Goal: Ask a question

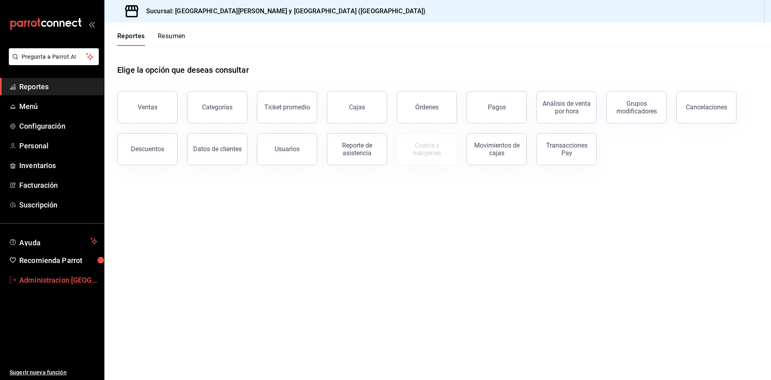
click at [43, 285] on link "Administracion San benito" at bounding box center [52, 279] width 104 height 17
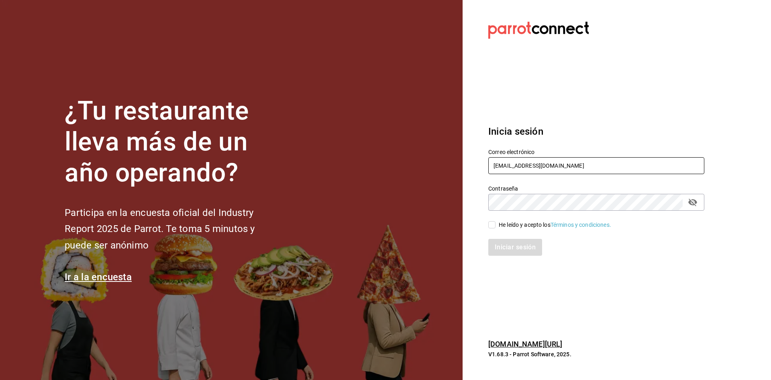
click at [554, 167] on input "sushizoneexpress@gmail.com" at bounding box center [596, 165] width 216 height 17
type input "administracion@sushizone.com"
drag, startPoint x: 497, startPoint y: 225, endPoint x: 499, endPoint y: 236, distance: 11.4
click at [497, 225] on span "He leído y acepto los Términos y condiciones." at bounding box center [554, 225] width 116 height 8
click at [496, 225] on input "He leído y acepto los Términos y condiciones." at bounding box center [491, 224] width 7 height 7
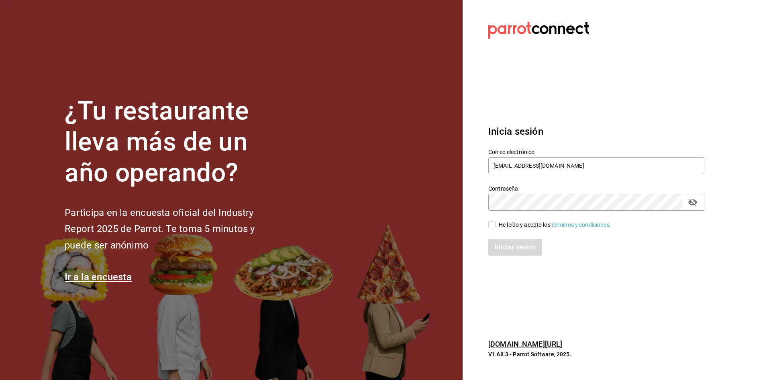
checkbox input "true"
click at [505, 249] on button "Iniciar sesión" at bounding box center [515, 247] width 55 height 17
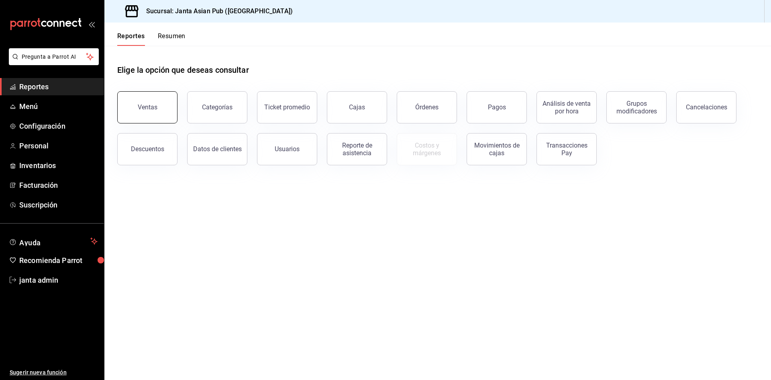
click at [157, 115] on button "Ventas" at bounding box center [147, 107] width 60 height 32
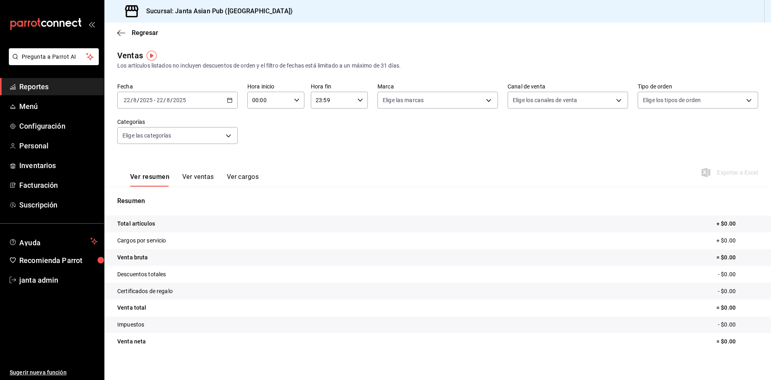
click at [117, 33] on div "Regresar" at bounding box center [437, 32] width 667 height 20
click at [125, 32] on span "Regresar" at bounding box center [137, 33] width 41 height 8
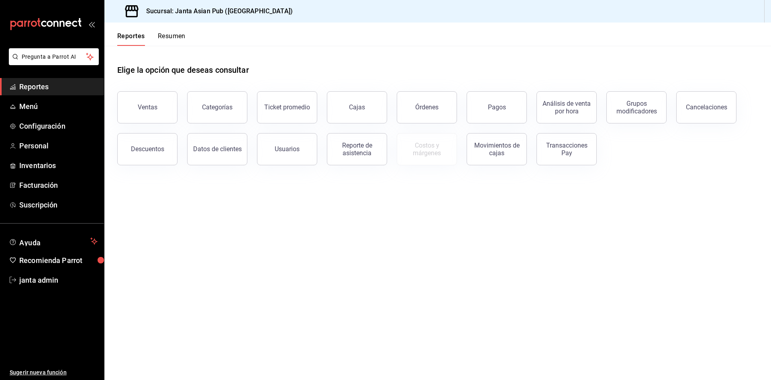
click at [176, 35] on button "Resumen" at bounding box center [172, 39] width 28 height 14
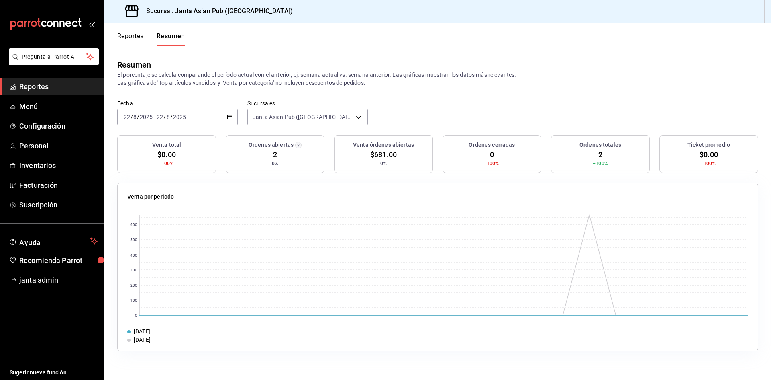
click at [178, 114] on input "2025" at bounding box center [180, 117] width 14 height 6
click at [145, 159] on span "Ayer" at bounding box center [155, 159] width 62 height 8
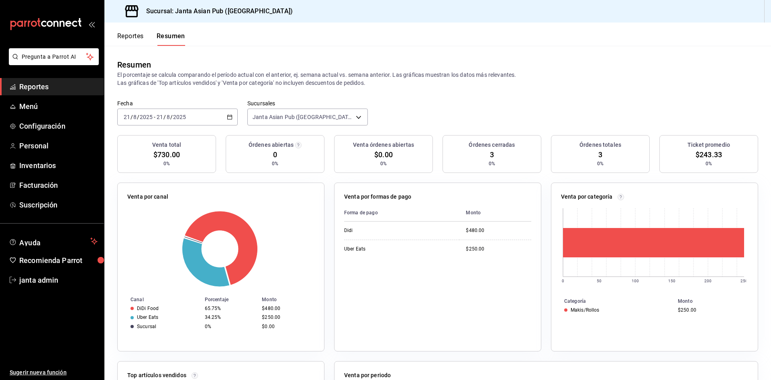
click at [166, 116] on input "8" at bounding box center [168, 117] width 4 height 6
click at [158, 173] on li "Semana actual" at bounding box center [155, 177] width 75 height 18
click at [213, 116] on div "[DATE] [DATE] - [DATE] [DATE]" at bounding box center [177, 116] width 121 height 17
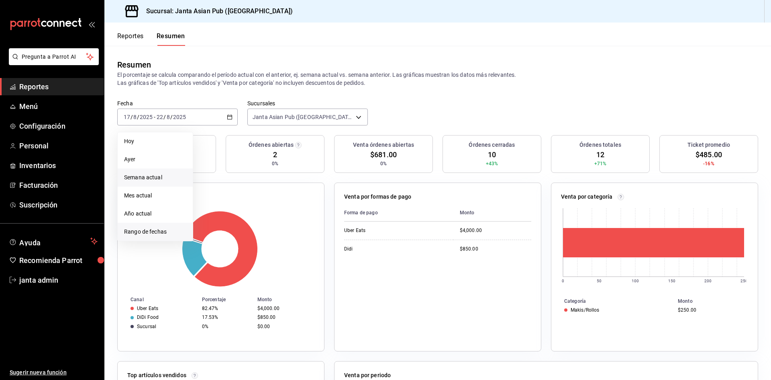
click at [129, 230] on span "Rango de fechas" at bounding box center [155, 231] width 62 height 8
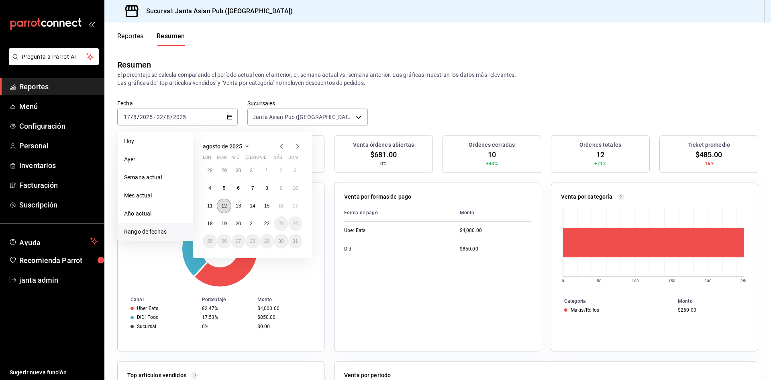
click at [225, 207] on abbr "12" at bounding box center [223, 206] width 5 height 6
click at [210, 221] on abbr "18" at bounding box center [209, 224] width 5 height 6
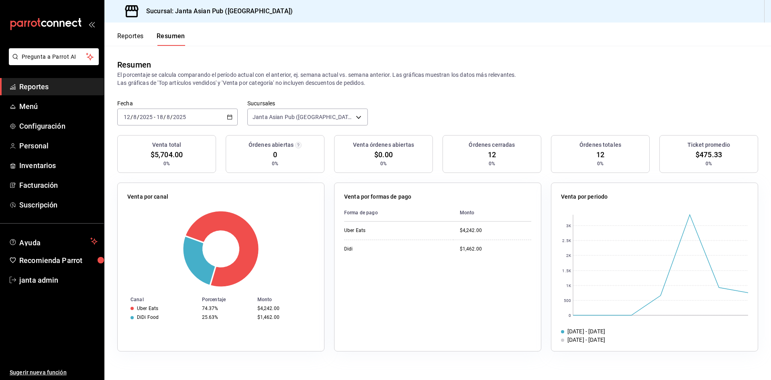
click at [180, 119] on input "2025" at bounding box center [180, 117] width 14 height 6
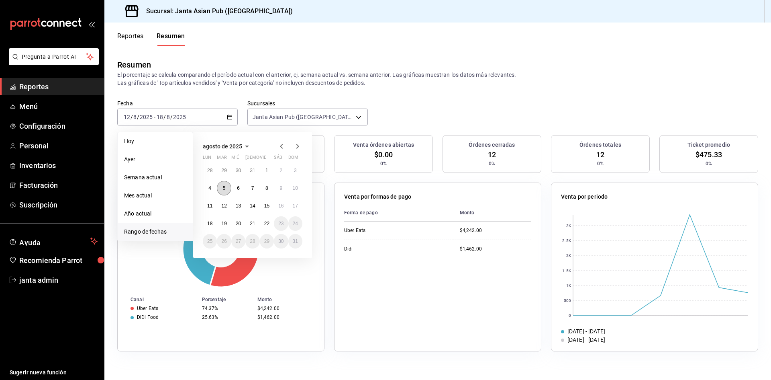
click at [224, 183] on button "5" at bounding box center [224, 188] width 14 height 14
click at [210, 206] on abbr "11" at bounding box center [209, 206] width 5 height 6
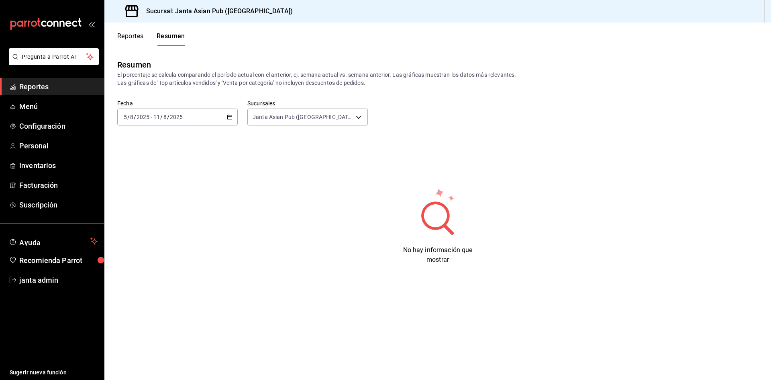
click at [197, 121] on div "[DATE] [DATE] - [DATE] [DATE]" at bounding box center [177, 116] width 121 height 17
click at [59, 241] on span "Ayuda" at bounding box center [53, 241] width 68 height 10
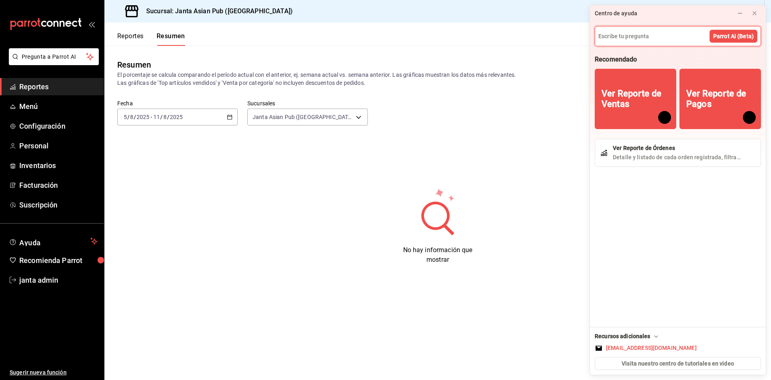
click at [629, 39] on input at bounding box center [678, 36] width 166 height 19
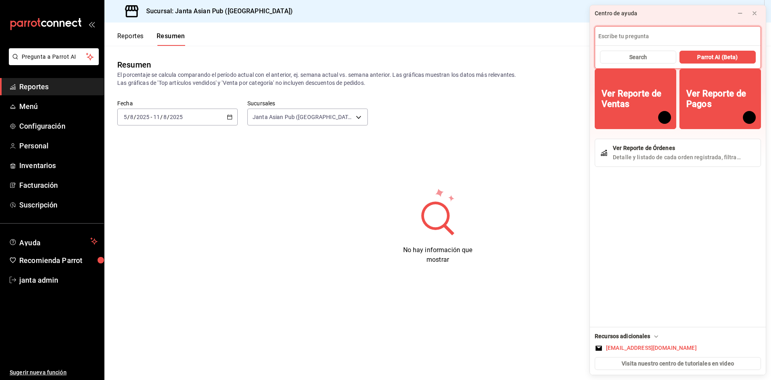
type input "M"
type input "AGRGAR MARCAS"
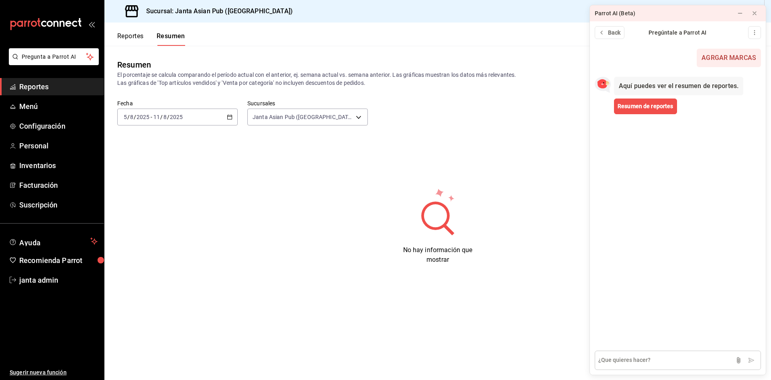
click at [645, 357] on textarea at bounding box center [678, 359] width 166 height 19
type textarea "MARCA"
click at [754, 16] on icon at bounding box center [755, 13] width 6 height 6
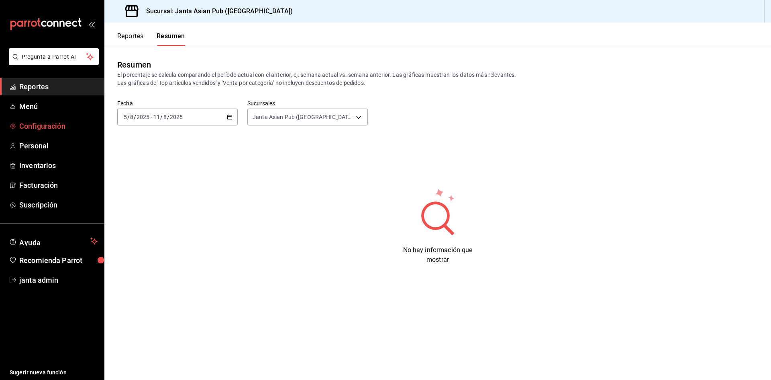
click at [53, 126] on span "Configuración" at bounding box center [58, 126] width 78 height 11
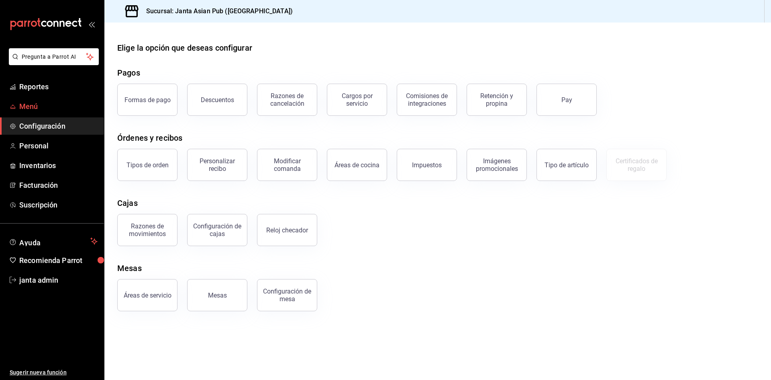
click at [39, 106] on span "Menú" at bounding box center [58, 106] width 78 height 11
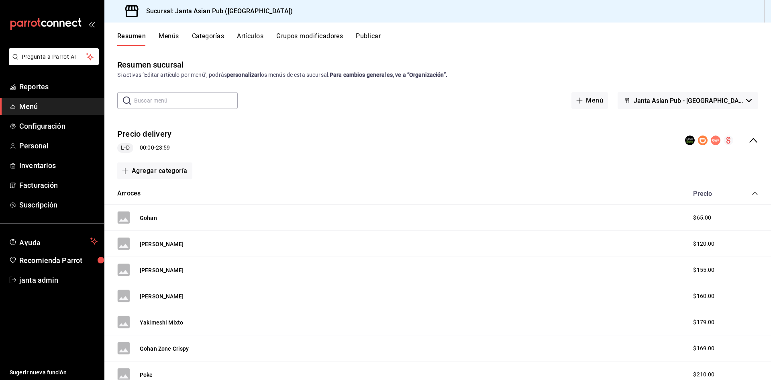
click at [211, 39] on button "Categorías" at bounding box center [208, 39] width 33 height 14
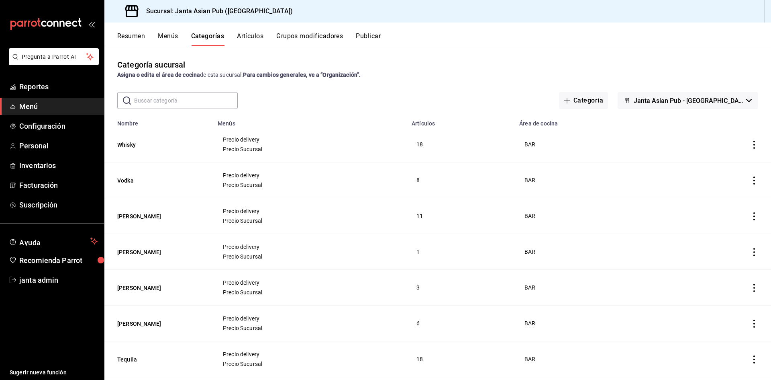
click at [178, 35] on button "Menús" at bounding box center [168, 39] width 20 height 14
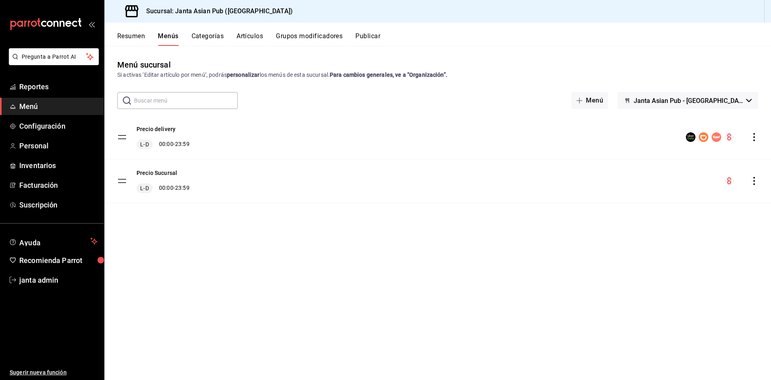
click at [251, 38] on button "Artículos" at bounding box center [250, 39] width 27 height 14
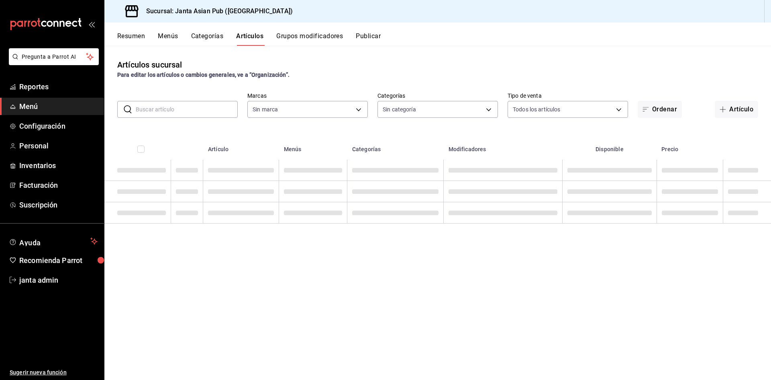
type input "1db30118-5670-46c3-9d09-b77bd7bb8fe6"
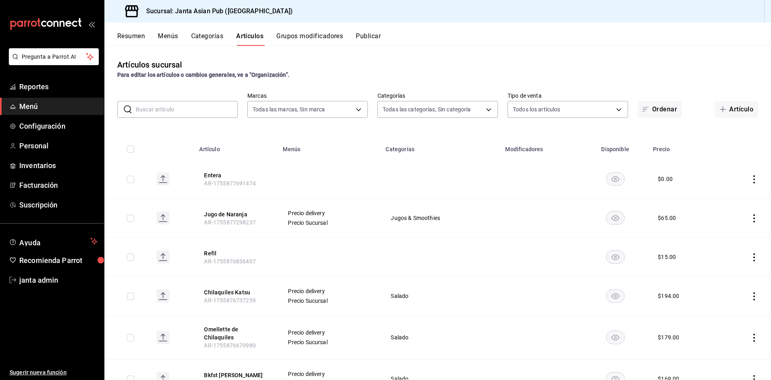
type input "54f267fd-3a26-423e-9599-ceaad96627e7,a937e8d9-5aa0-4689-9956-2e980446810f,a7b78…"
click at [209, 37] on button "Categorías" at bounding box center [207, 39] width 33 height 14
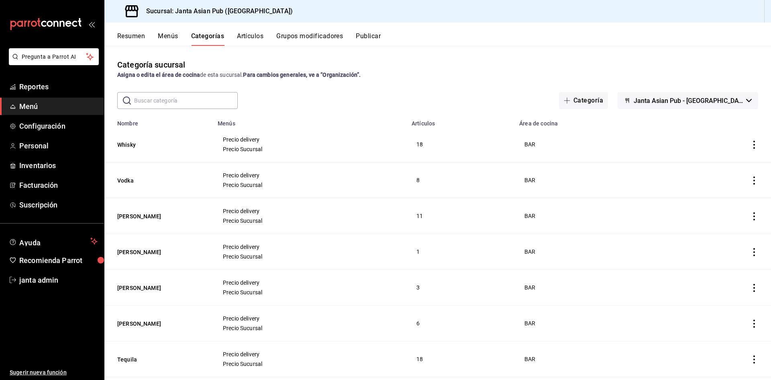
click at [244, 36] on button "Artículos" at bounding box center [250, 39] width 27 height 14
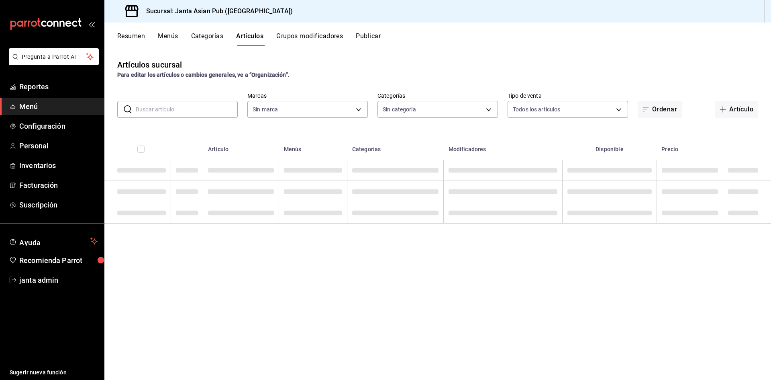
type input "1db30118-5670-46c3-9d09-b77bd7bb8fe6"
type input "54f267fd-3a26-423e-9599-ceaad96627e7,a937e8d9-5aa0-4689-9956-2e980446810f,a7b78…"
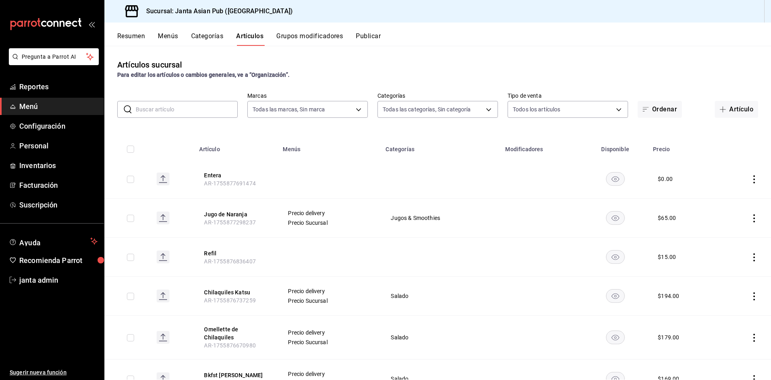
click at [175, 39] on button "Menús" at bounding box center [168, 39] width 20 height 14
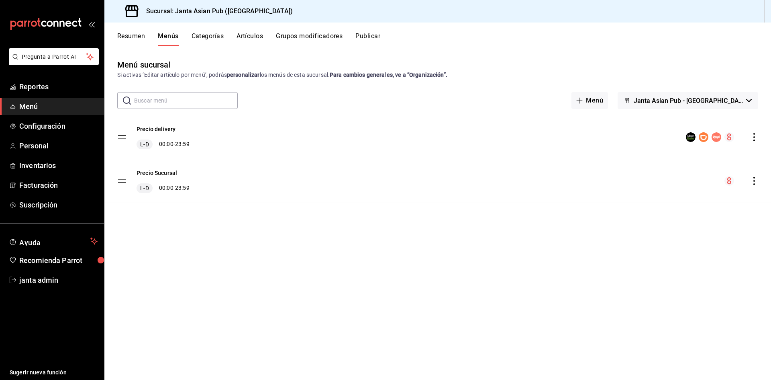
click at [295, 40] on button "Grupos modificadores" at bounding box center [309, 39] width 67 height 14
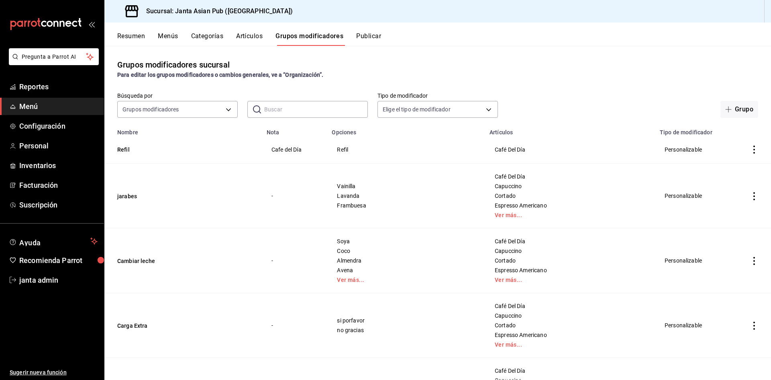
click at [377, 36] on button "Publicar" at bounding box center [368, 39] width 25 height 14
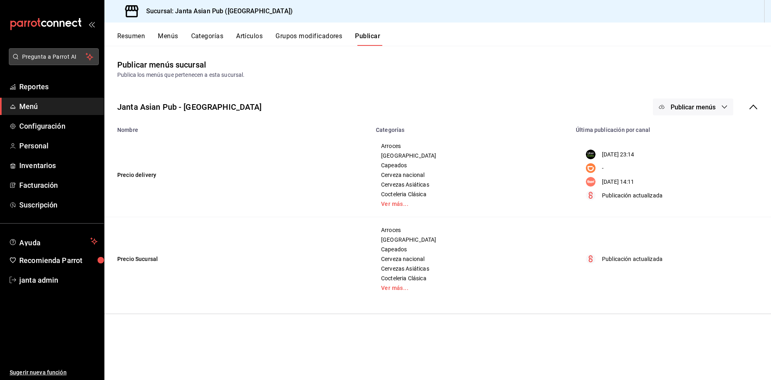
click at [55, 49] on button "Pregunta a Parrot AI" at bounding box center [54, 56] width 90 height 17
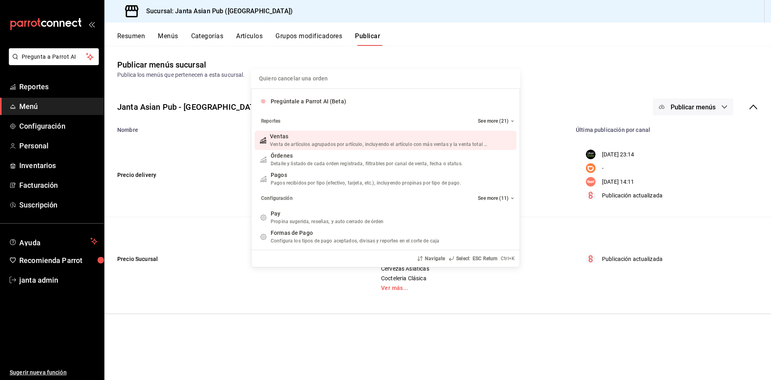
click at [61, 57] on div "Quiero cancelar una orden Pregúntale a Parrot AI (Beta) Reportes See more (21) …" at bounding box center [385, 190] width 771 height 380
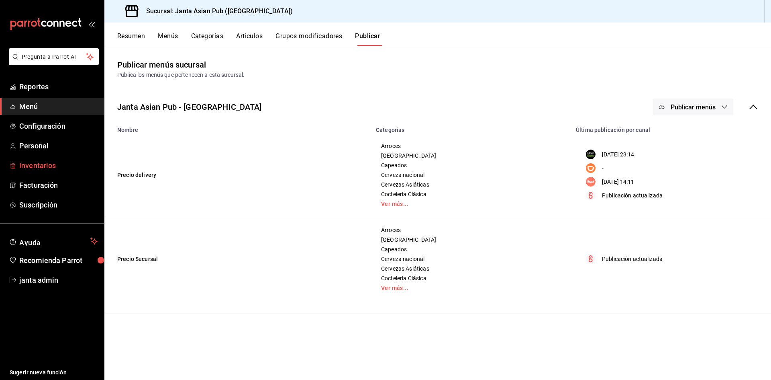
click at [43, 167] on span "Inventarios" at bounding box center [58, 165] width 78 height 11
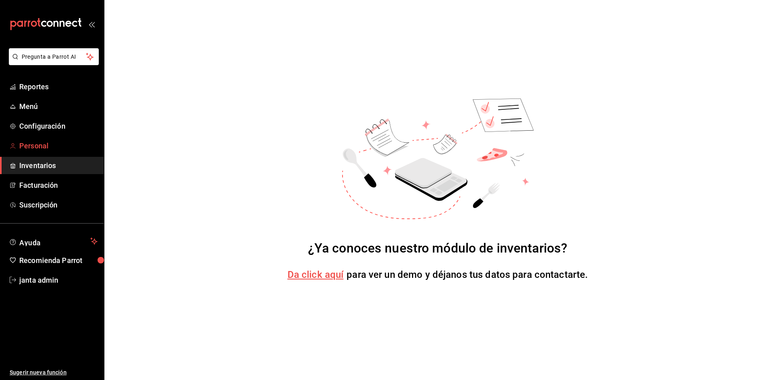
click at [34, 150] on span "Personal" at bounding box center [58, 145] width 78 height 11
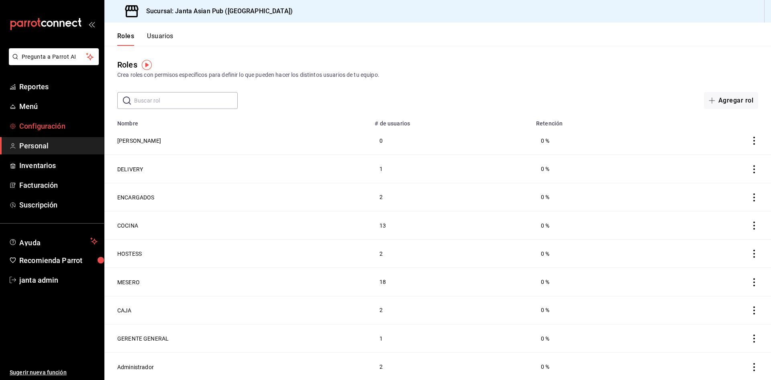
click at [36, 131] on span "Configuración" at bounding box center [58, 126] width 78 height 11
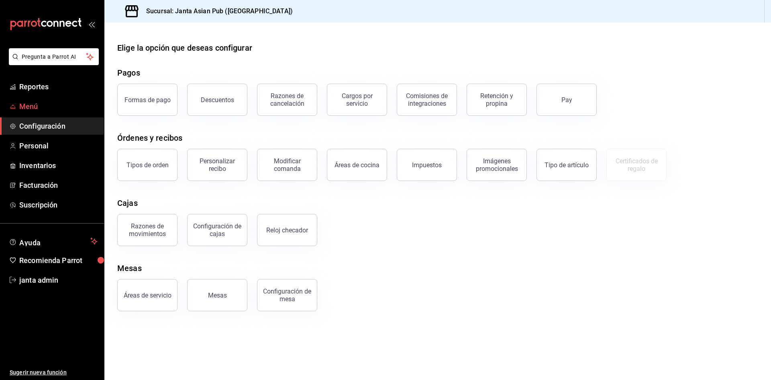
click at [69, 108] on span "Menú" at bounding box center [58, 106] width 78 height 11
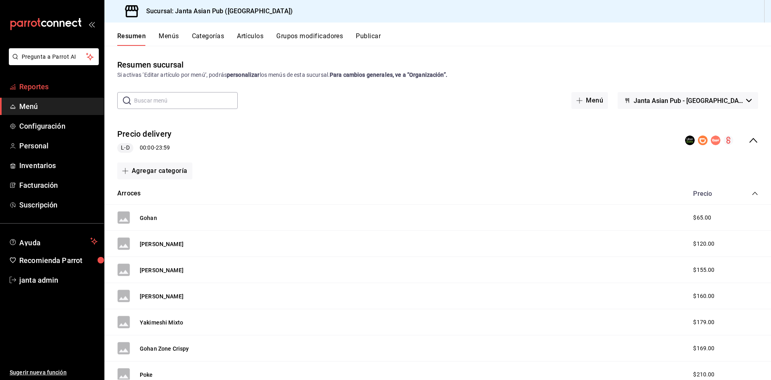
click at [60, 90] on span "Reportes" at bounding box center [58, 86] width 78 height 11
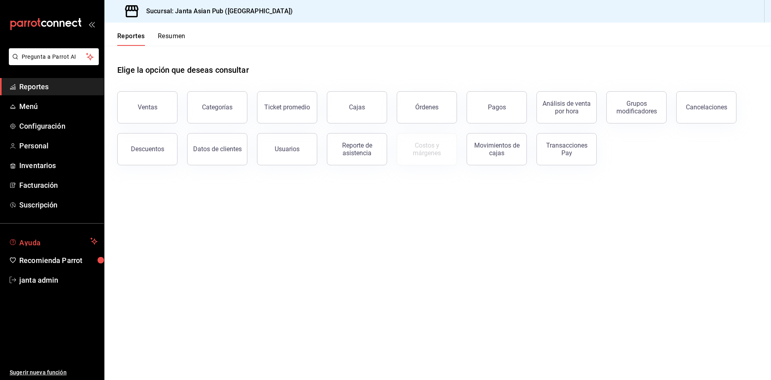
click at [37, 241] on span "Ayuda" at bounding box center [53, 241] width 68 height 10
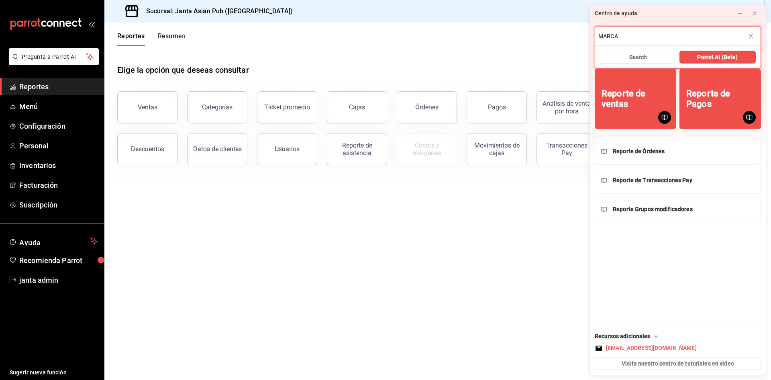
type input "MARCA"
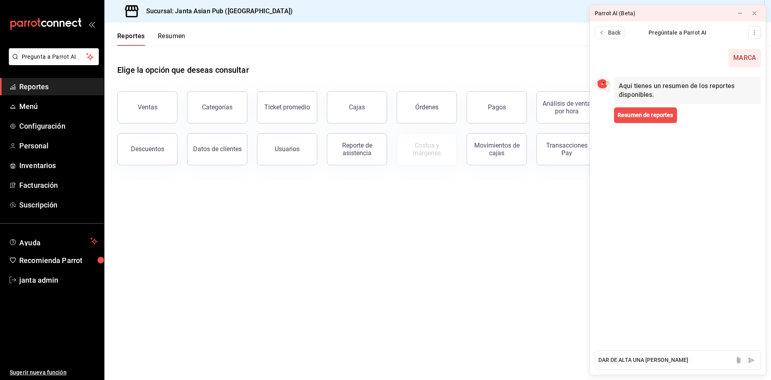
type textarea "DAR DE ALTA UNA MARCA"
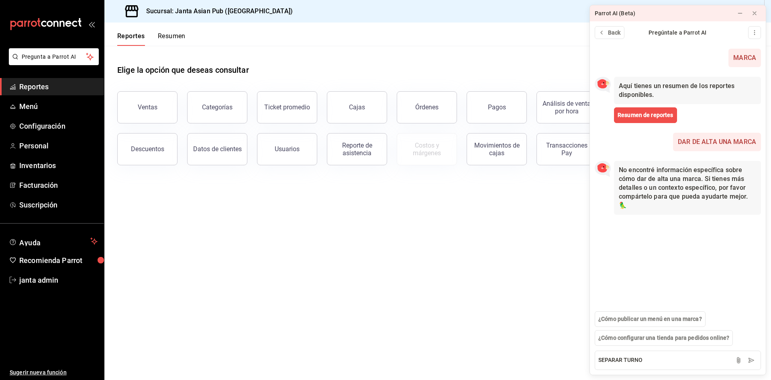
type textarea "SEPARAR TURNOS"
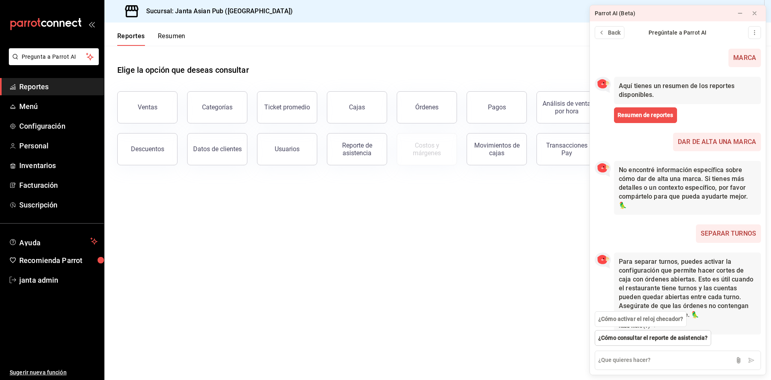
scroll to position [31, 0]
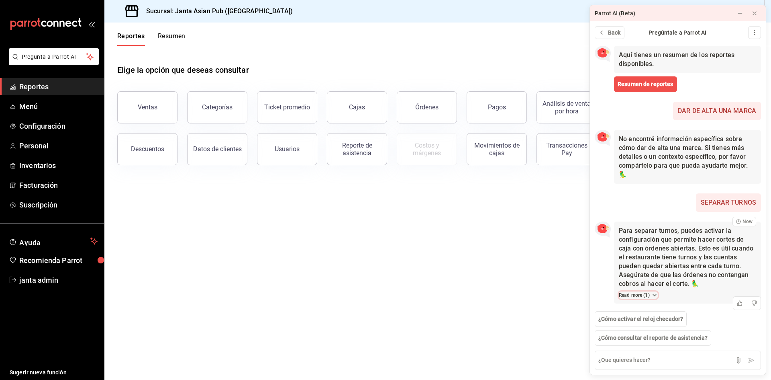
click at [654, 296] on icon at bounding box center [655, 295] width 6 height 6
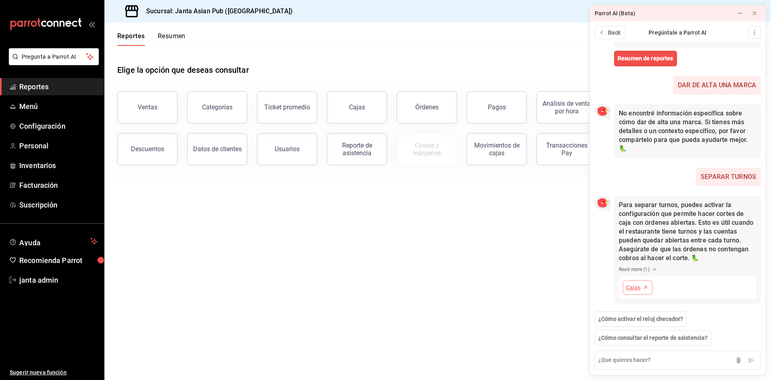
click at [636, 289] on span "Cajas" at bounding box center [633, 287] width 14 height 8
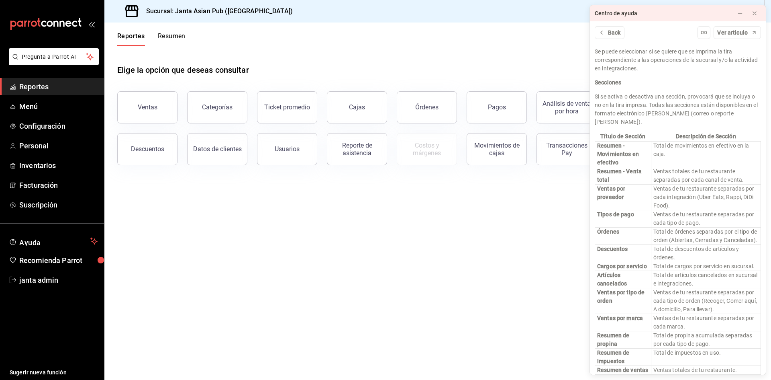
scroll to position [968, 0]
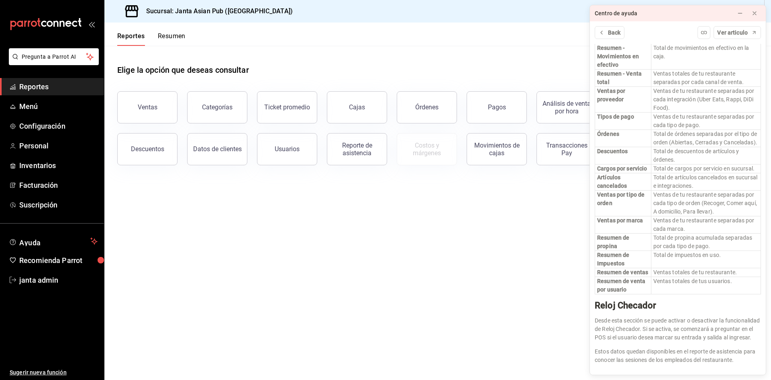
click at [385, 112] on div "Cajas" at bounding box center [352, 103] width 70 height 42
click at [360, 114] on button "Cajas" at bounding box center [357, 107] width 60 height 32
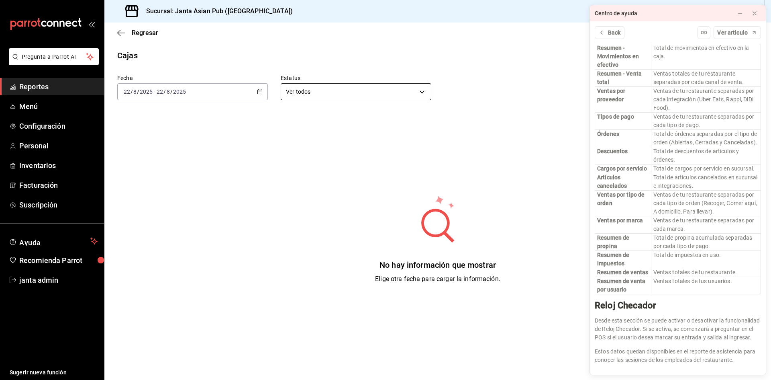
click at [325, 95] on body "Pregunta a Parrot AI Reportes Menú Configuración Personal Inventarios Facturaci…" at bounding box center [385, 190] width 771 height 380
click at [121, 34] on div at bounding box center [385, 190] width 771 height 380
click at [120, 36] on icon "button" at bounding box center [121, 32] width 8 height 7
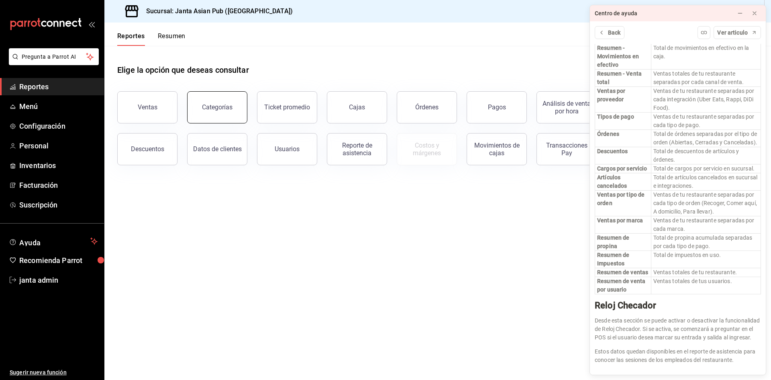
click at [212, 121] on button "Categorías" at bounding box center [217, 107] width 60 height 32
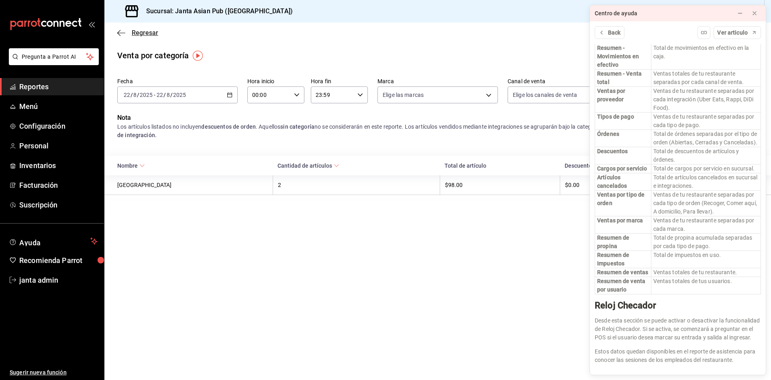
click at [121, 30] on icon "button" at bounding box center [121, 32] width 8 height 7
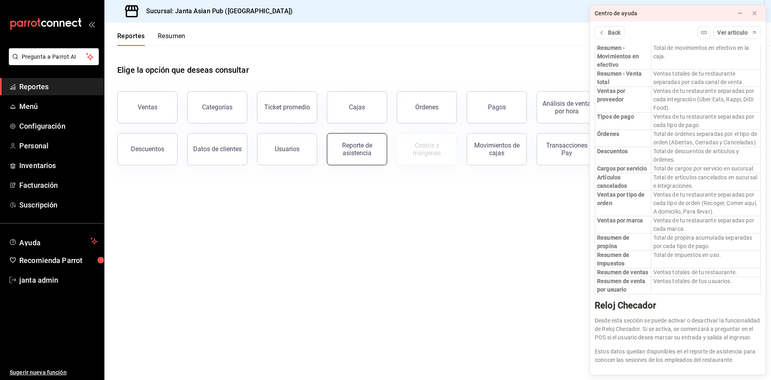
click at [349, 152] on div "Reporte de asistencia" at bounding box center [357, 148] width 50 height 15
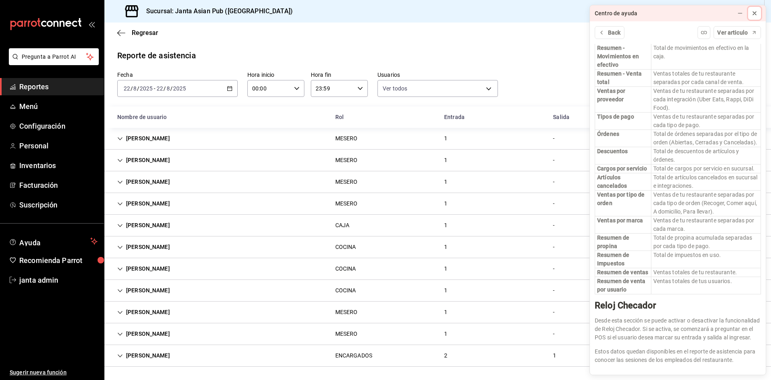
click at [756, 14] on icon at bounding box center [755, 13] width 6 height 6
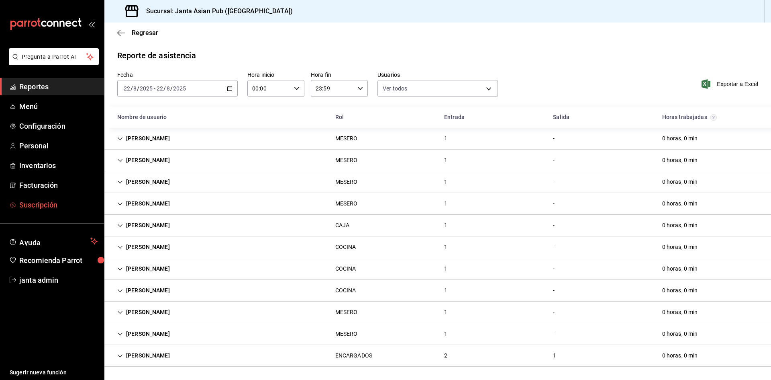
click at [54, 202] on span "Suscripción" at bounding box center [58, 204] width 78 height 11
